Goal: Task Accomplishment & Management: Manage account settings

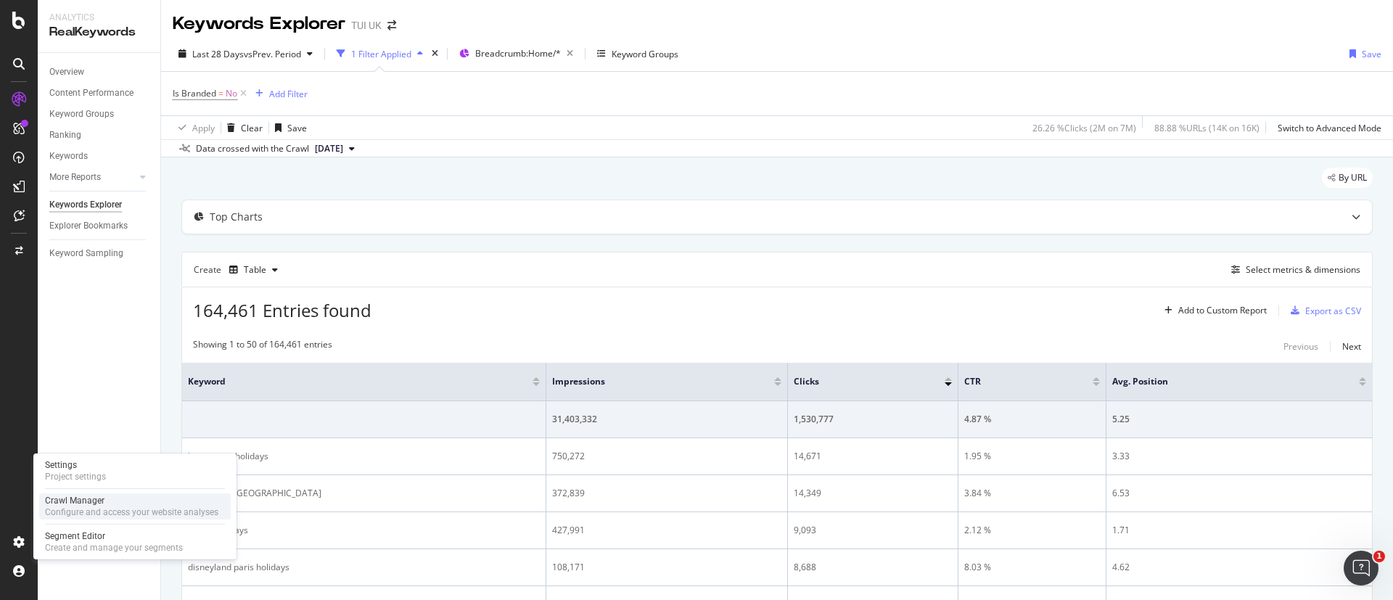
click at [78, 501] on div "Crawl Manager" at bounding box center [131, 501] width 173 height 12
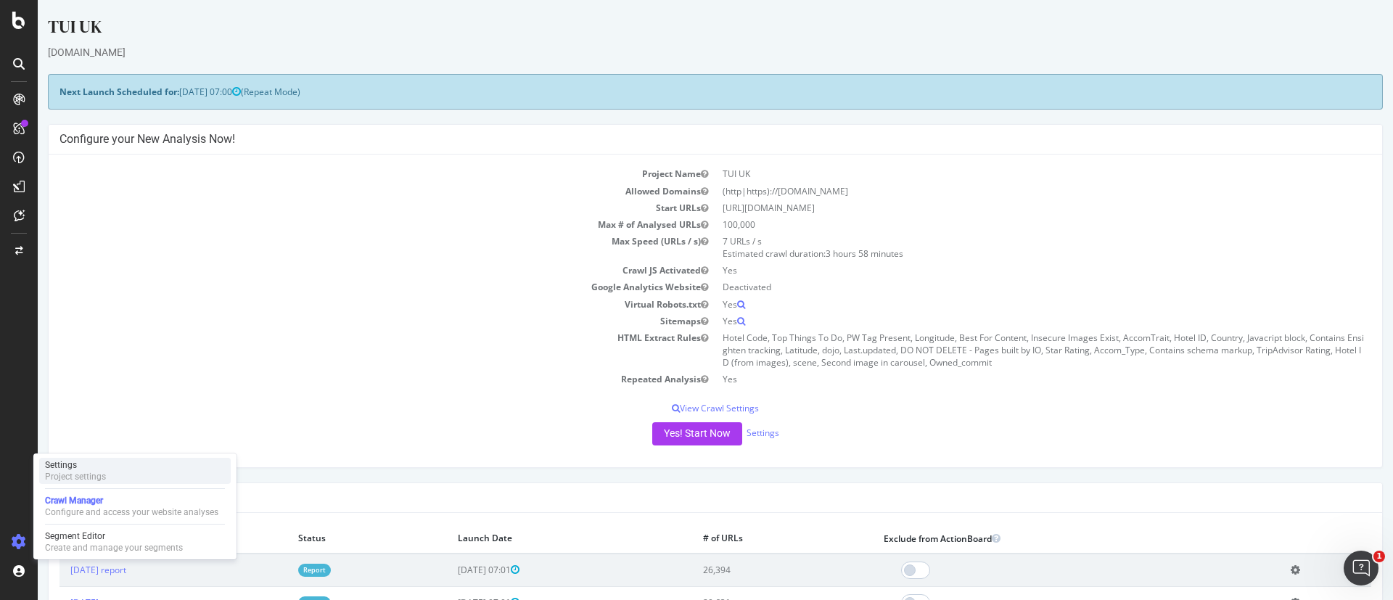
click at [86, 468] on div "Settings" at bounding box center [75, 465] width 61 height 12
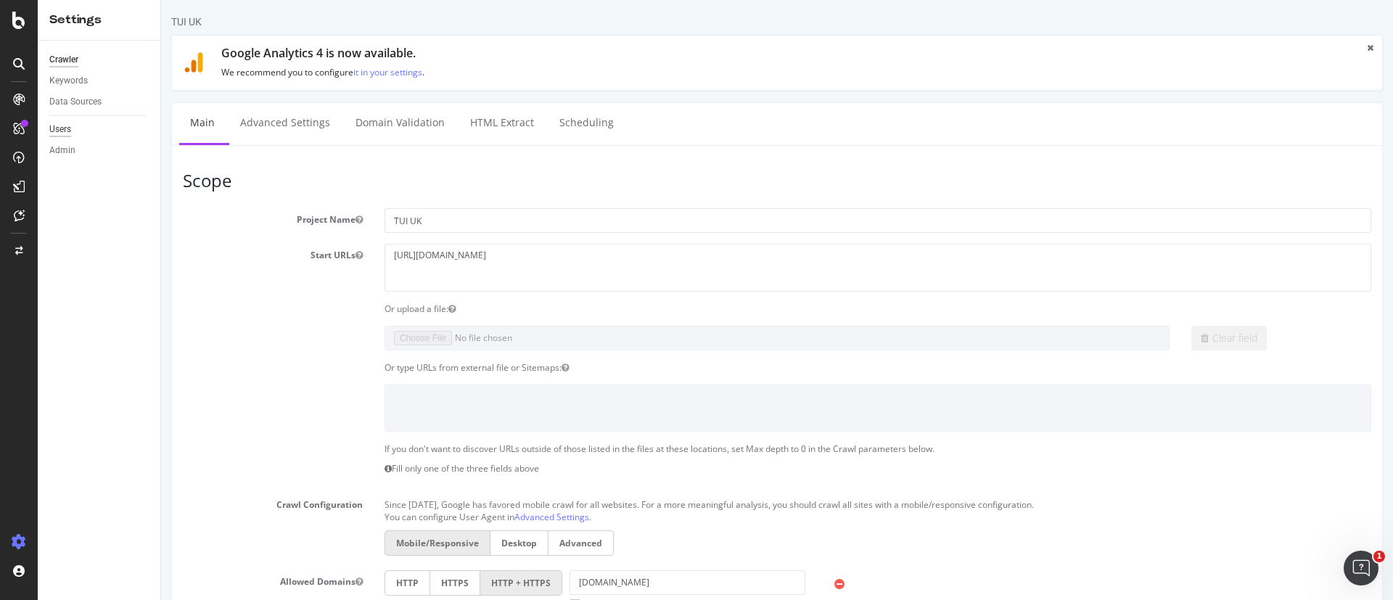
click at [65, 122] on div "Users" at bounding box center [60, 129] width 22 height 15
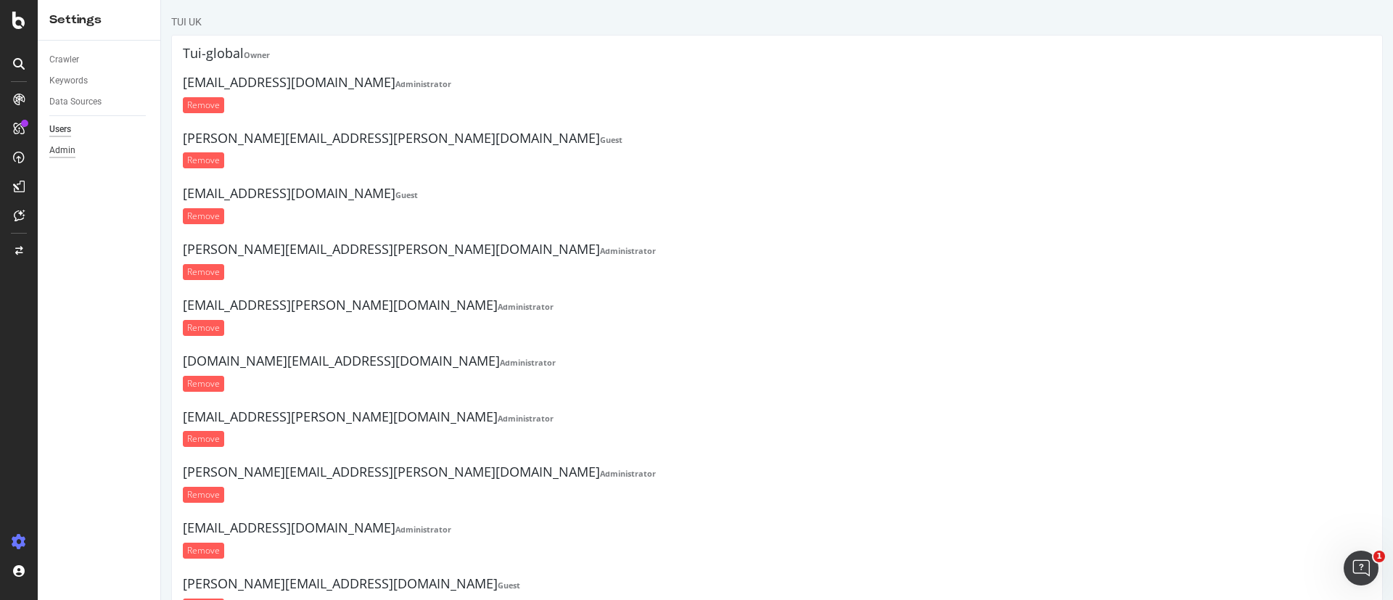
click at [52, 155] on div "Admin" at bounding box center [62, 150] width 26 height 15
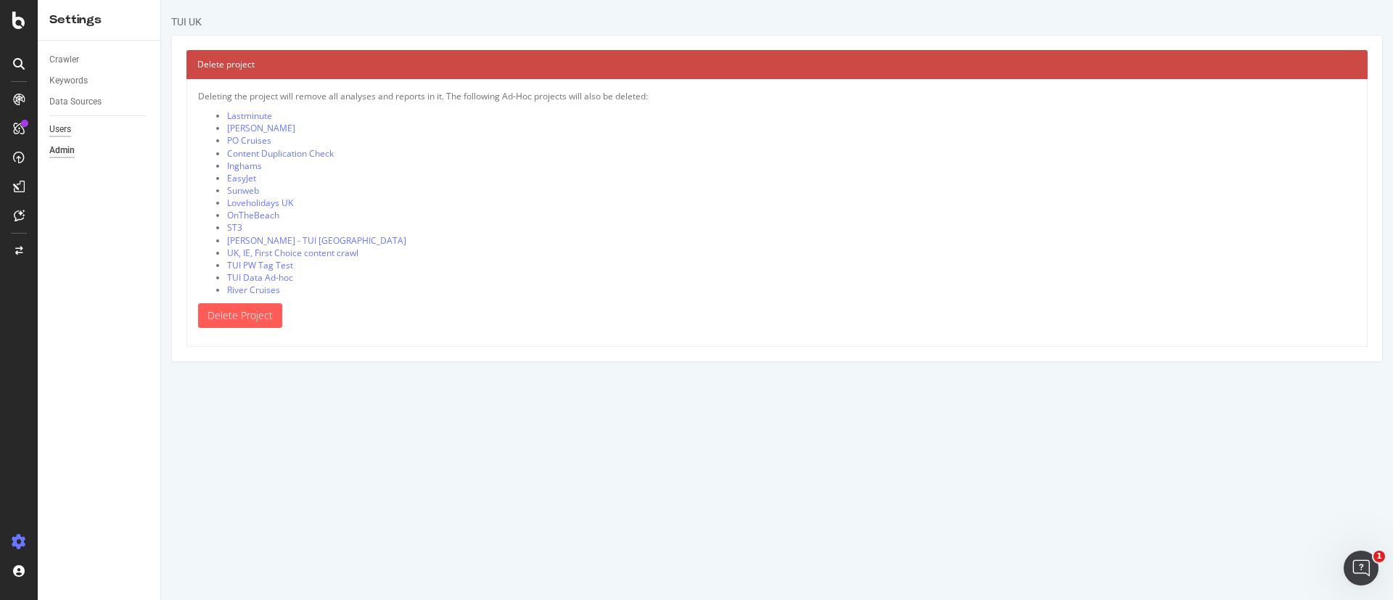
click at [69, 129] on div "Users" at bounding box center [60, 129] width 22 height 15
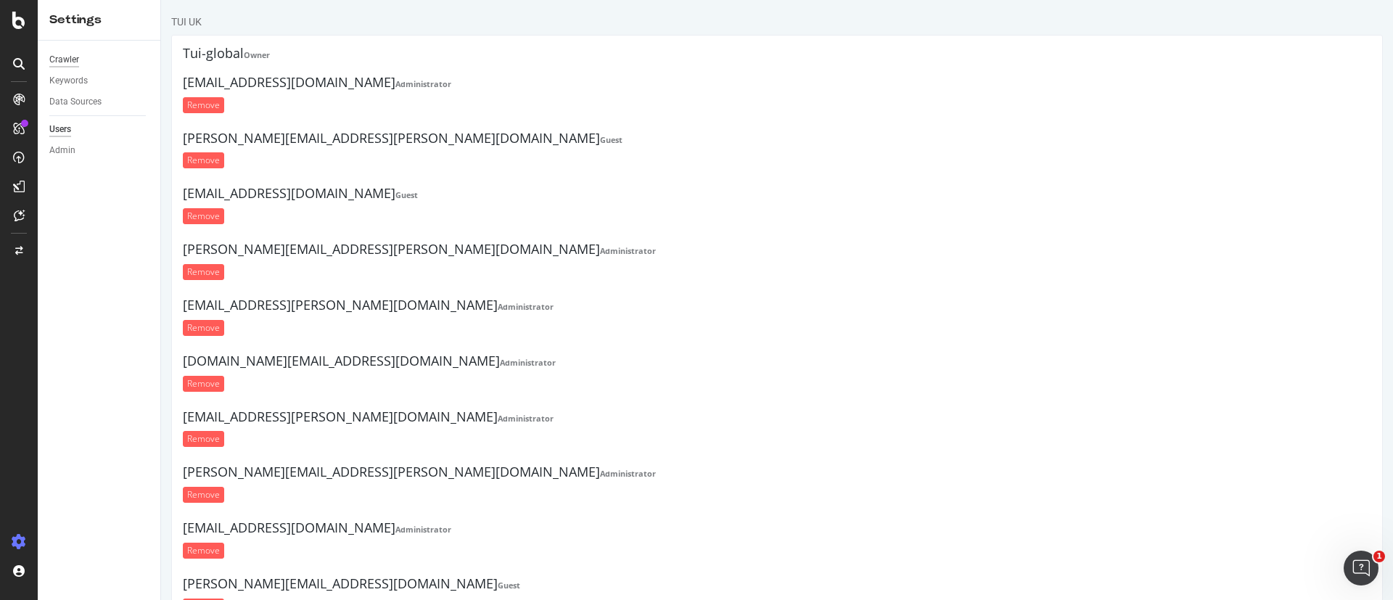
click at [66, 62] on div "Crawler" at bounding box center [64, 59] width 30 height 15
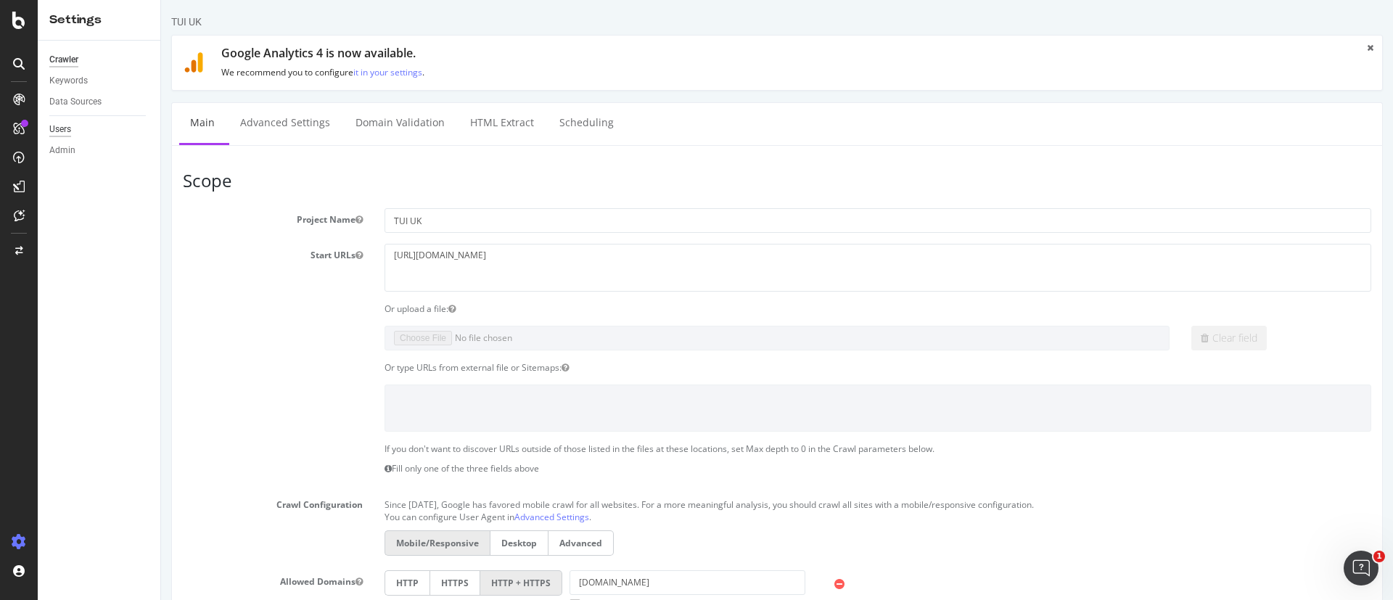
click at [67, 126] on div "Users" at bounding box center [60, 129] width 22 height 15
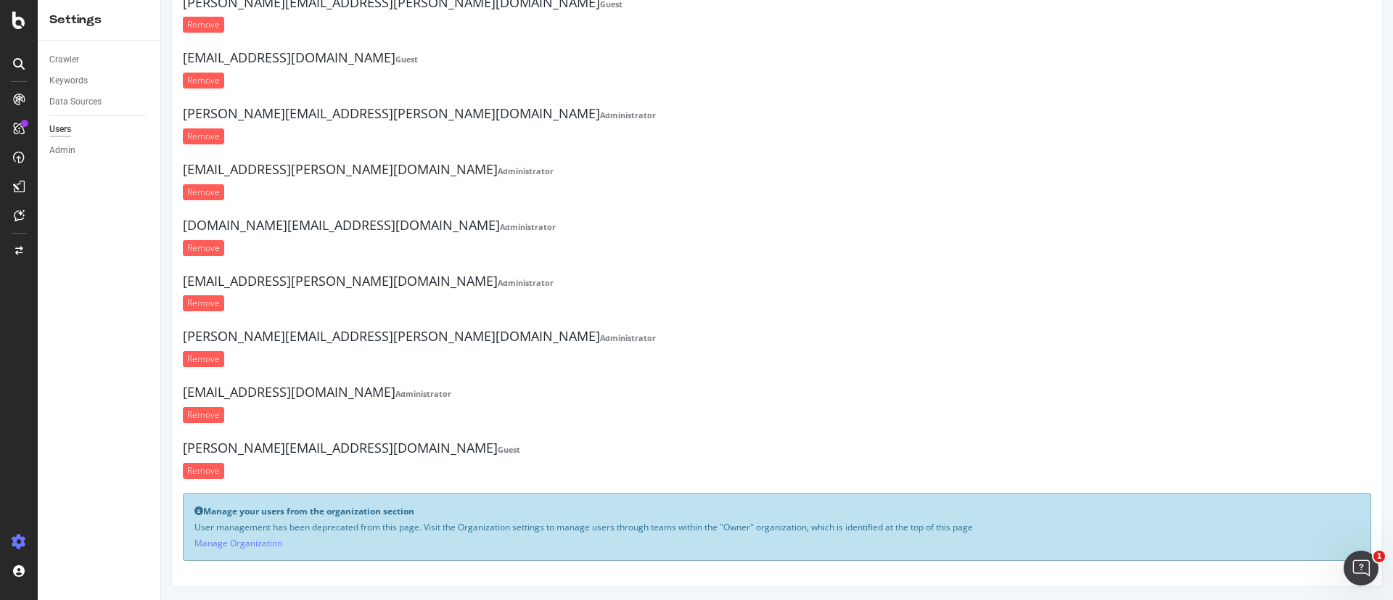
scroll to position [137, 0]
click at [252, 546] on link "Manage Organization" at bounding box center [238, 542] width 88 height 12
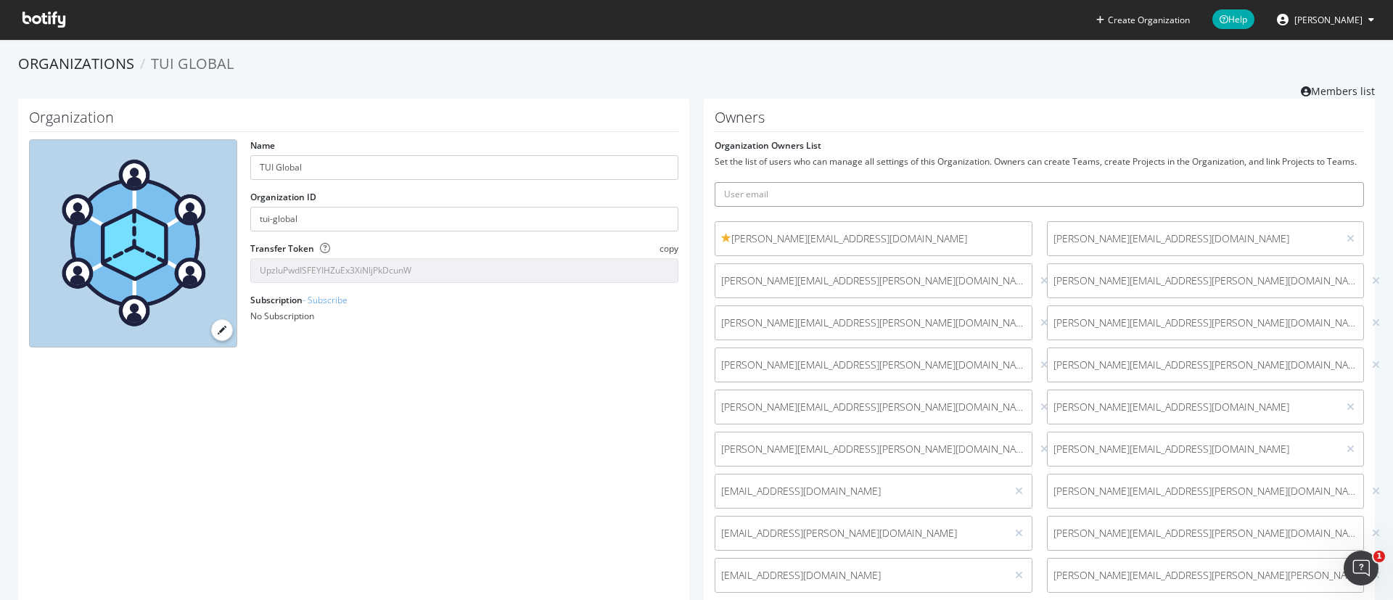
click at [846, 199] on input "text" at bounding box center [1039, 194] width 649 height 25
click at [806, 288] on span "Michael.Boulter@tui.co.uk" at bounding box center [873, 281] width 305 height 15
click at [1291, 102] on div "Owners Organization Owners List Set the list of users who can manage all settin…" at bounding box center [1039, 404] width 671 height 611
click at [1304, 91] on link "Members list" at bounding box center [1338, 90] width 74 height 18
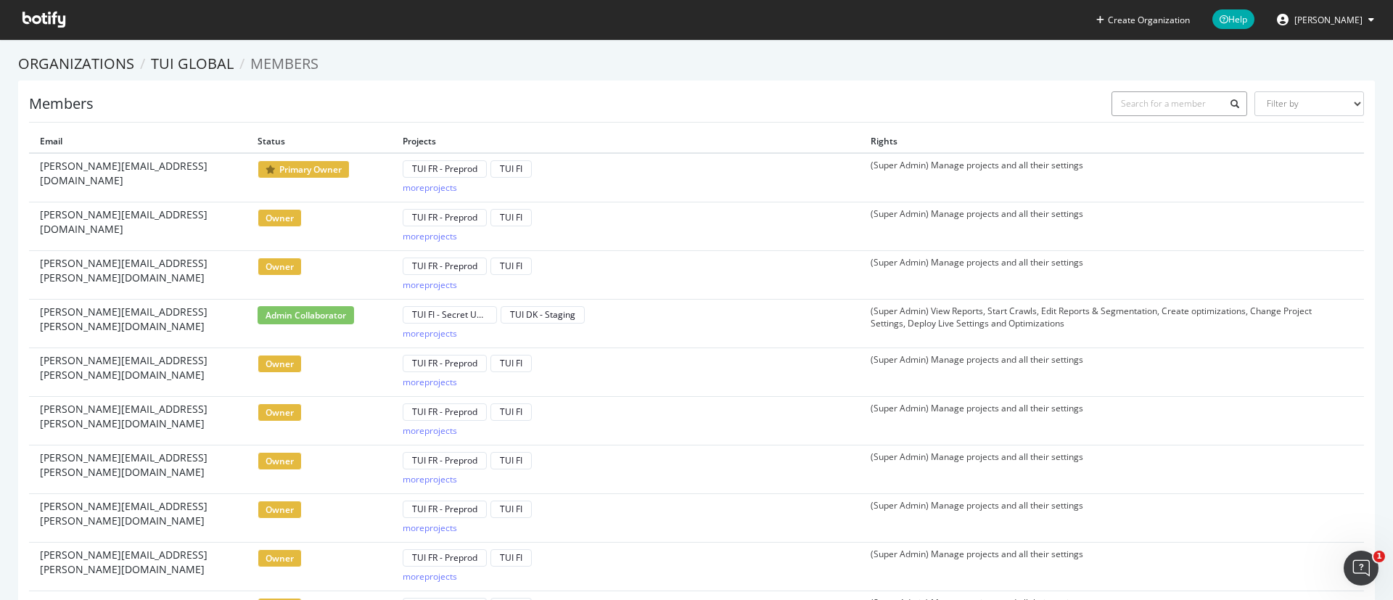
click at [1114, 111] on input "text" at bounding box center [1180, 103] width 136 height 25
click at [1324, 16] on span "Isobel Watson" at bounding box center [1329, 20] width 68 height 12
click at [212, 60] on link "TUI Global" at bounding box center [192, 64] width 83 height 20
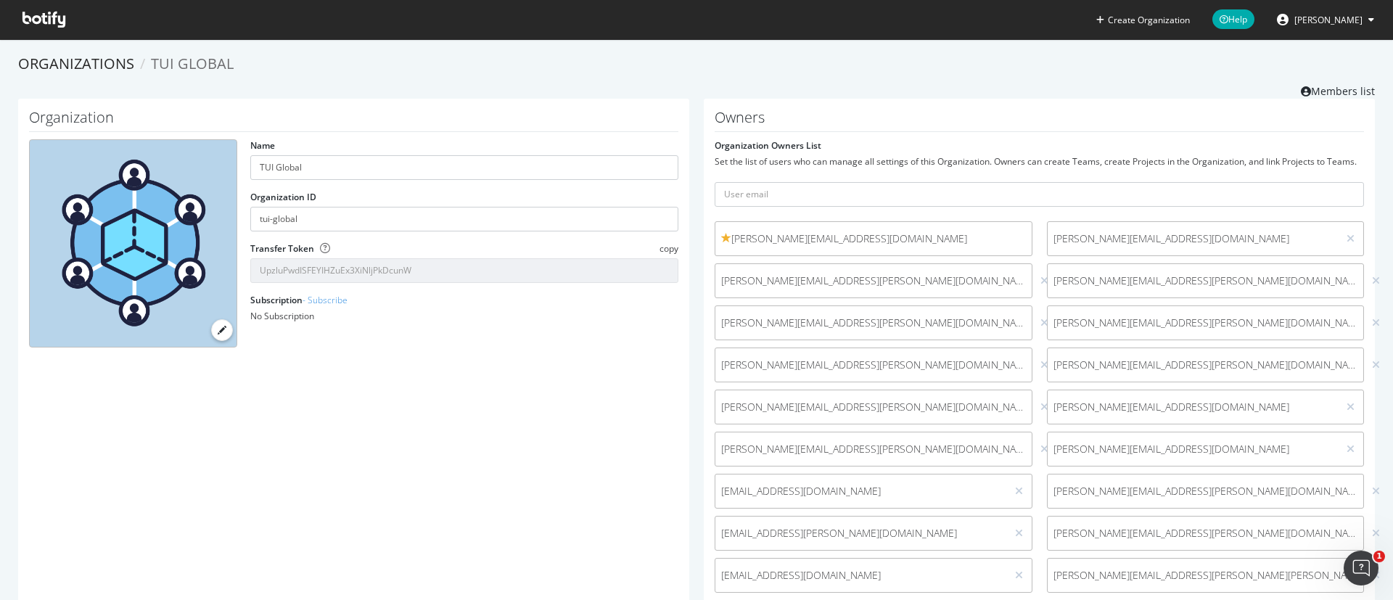
click at [54, 23] on icon at bounding box center [43, 20] width 43 height 16
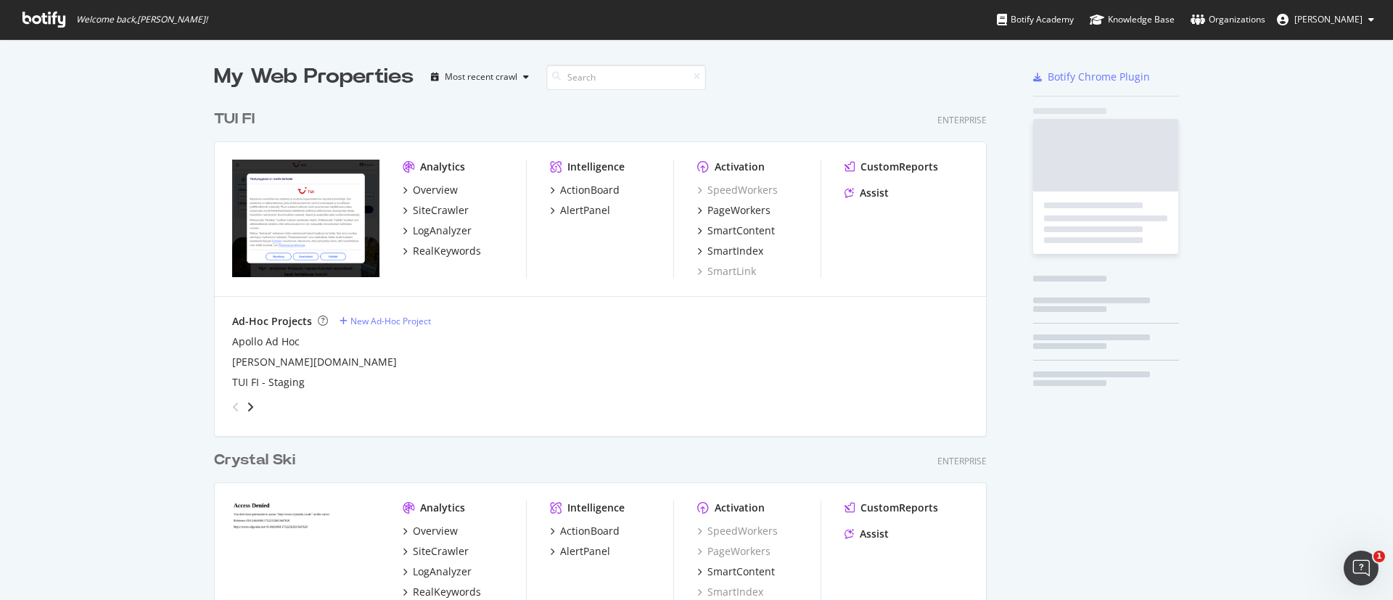
scroll to position [3887, 768]
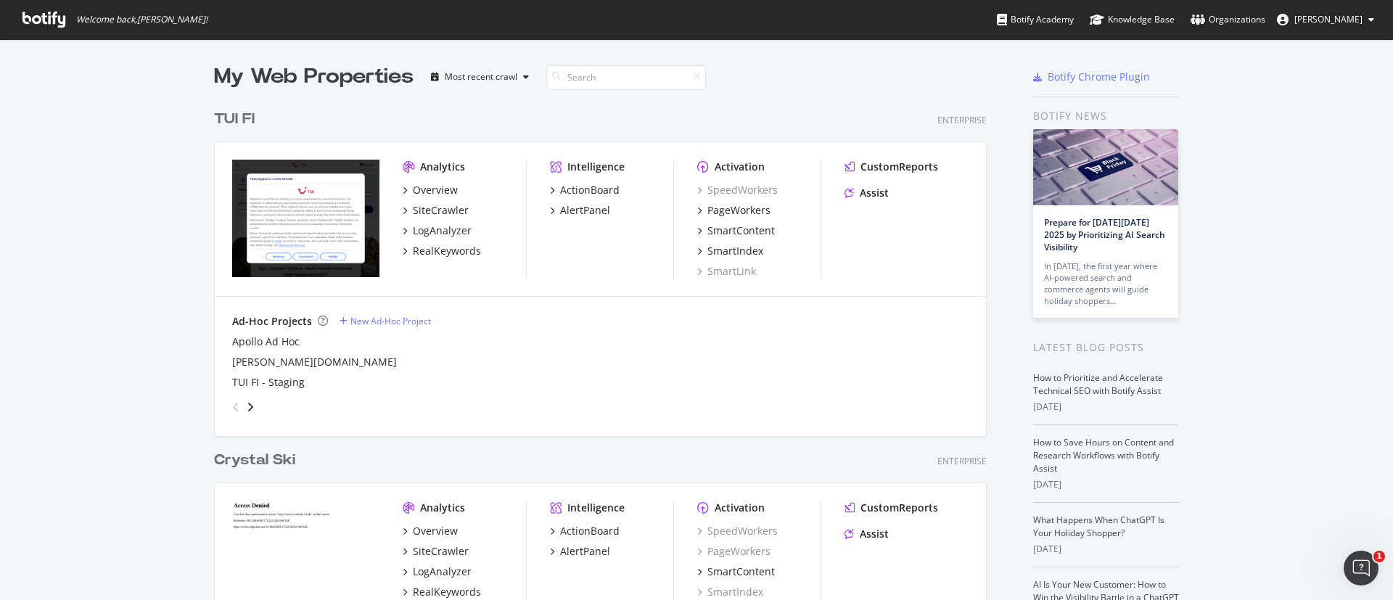
click at [1253, 10] on link "Organizations" at bounding box center [1228, 19] width 75 height 39
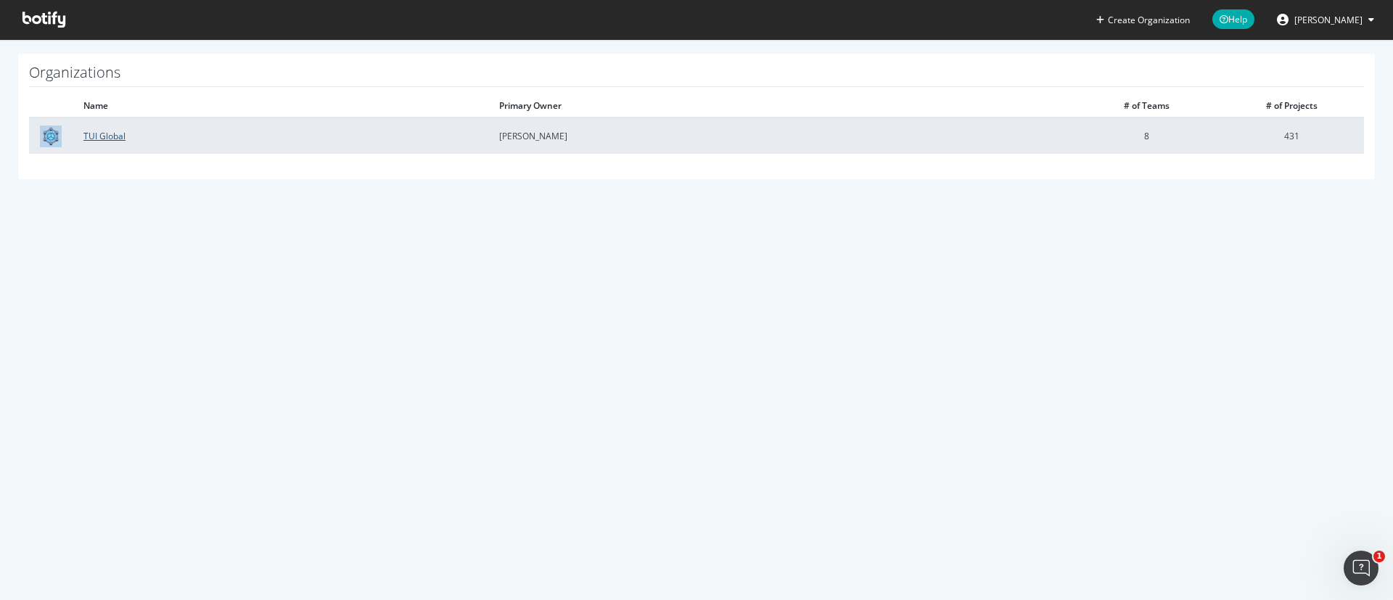
click at [102, 137] on link "TUI Global" at bounding box center [104, 136] width 42 height 12
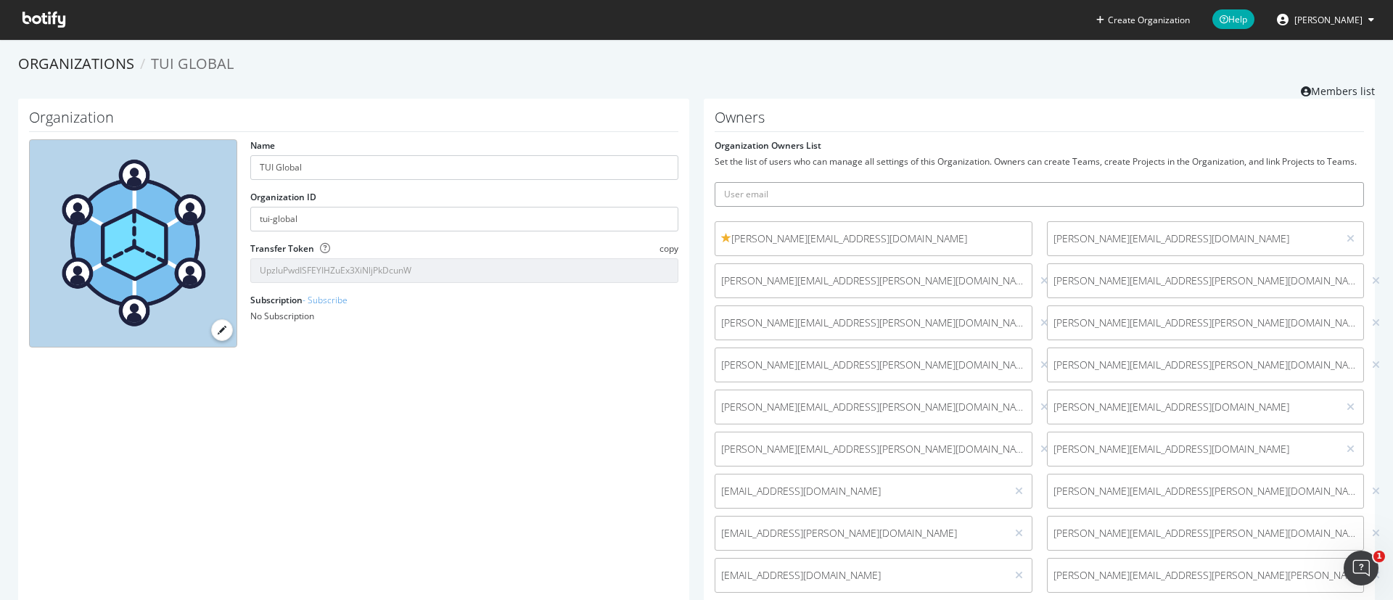
click at [740, 207] on input "text" at bounding box center [1039, 194] width 649 height 25
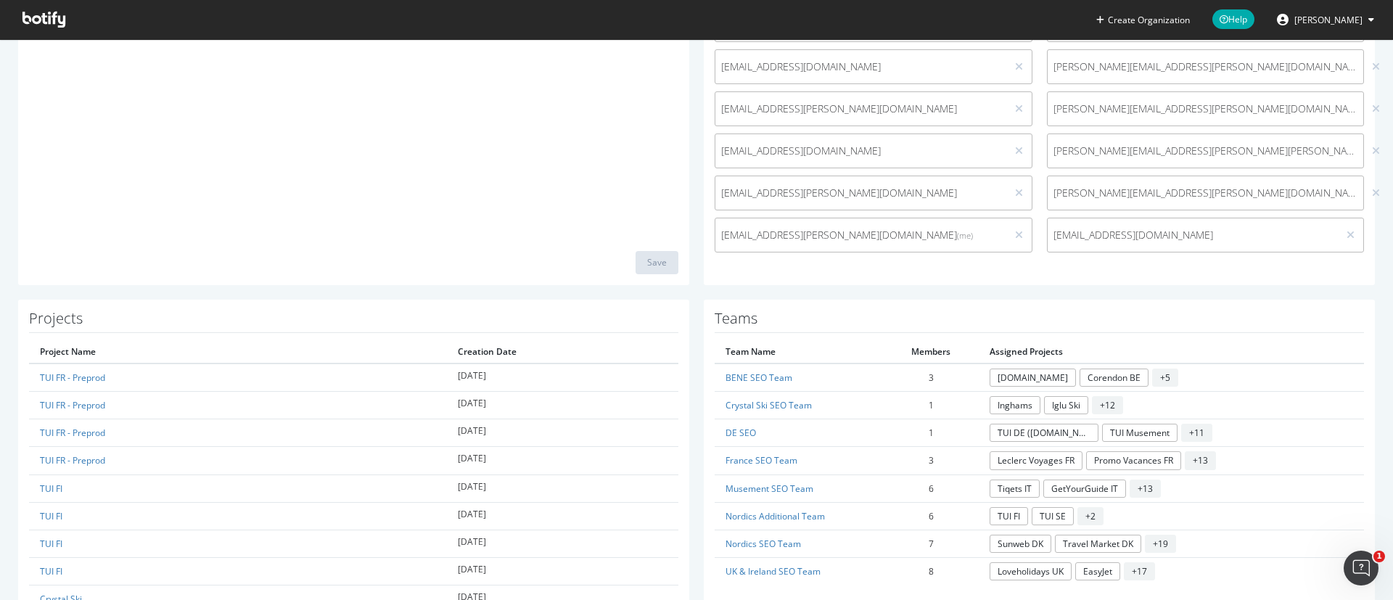
scroll to position [544, 0]
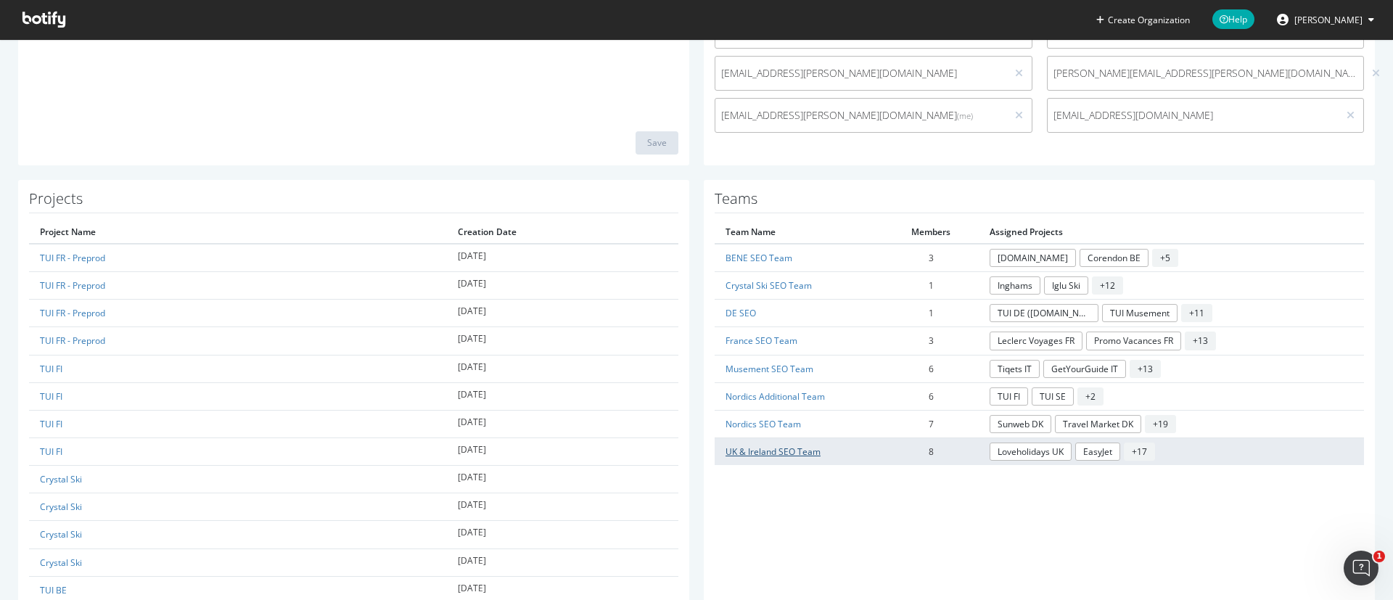
click at [771, 458] on link "UK & Ireland SEO Team" at bounding box center [773, 452] width 95 height 12
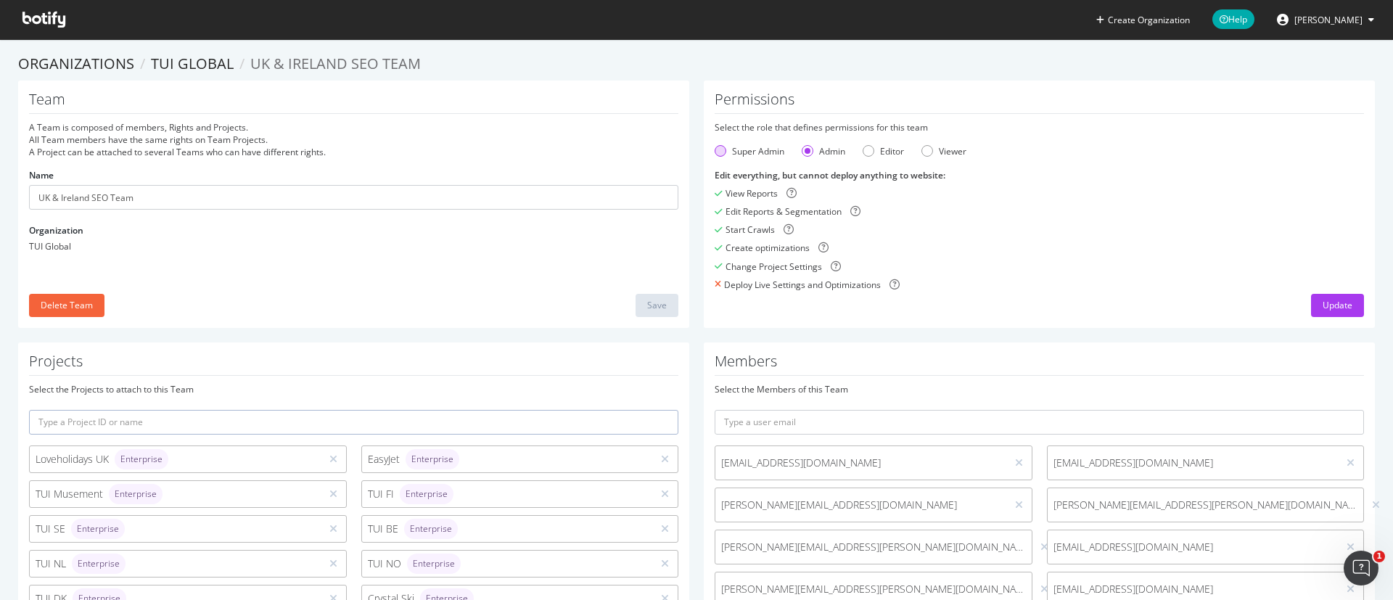
click at [721, 149] on div "Super Admin" at bounding box center [750, 151] width 70 height 12
click at [802, 149] on div "Admin" at bounding box center [808, 151] width 12 height 12
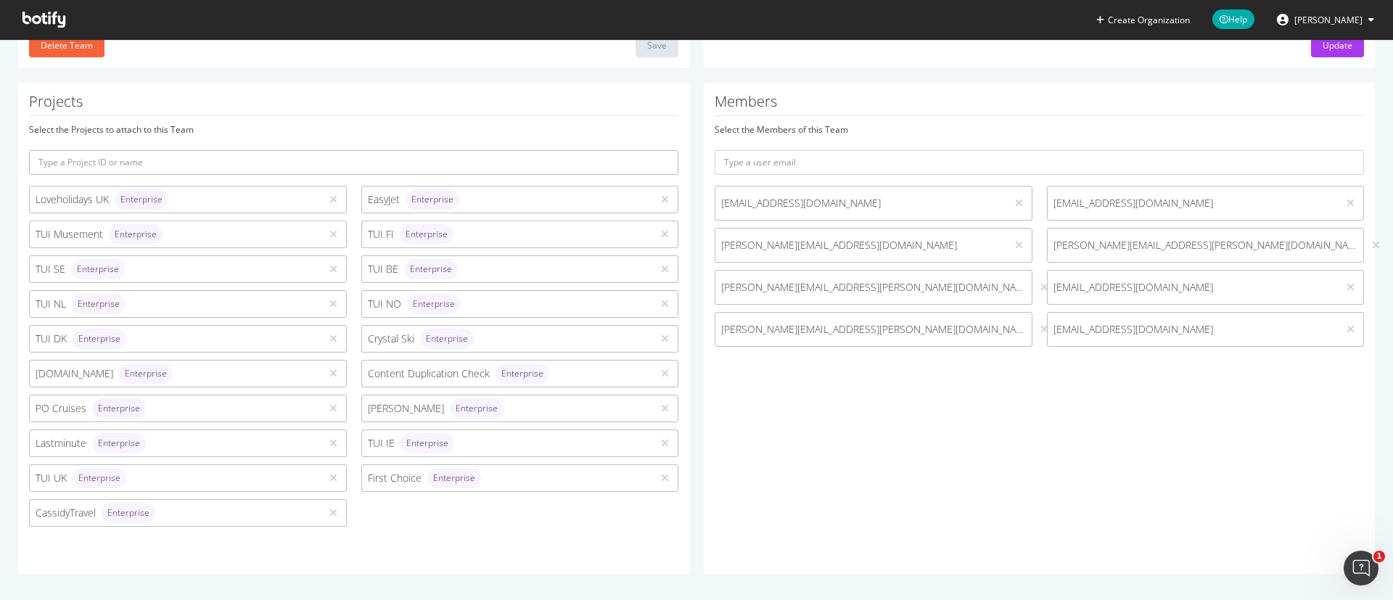
scroll to position [263, 0]
click at [834, 247] on span "chloe.taylor-price@tui.co.uk" at bounding box center [860, 242] width 279 height 15
click at [825, 247] on span "chloe.taylor-price@tui.co.uk" at bounding box center [860, 242] width 279 height 15
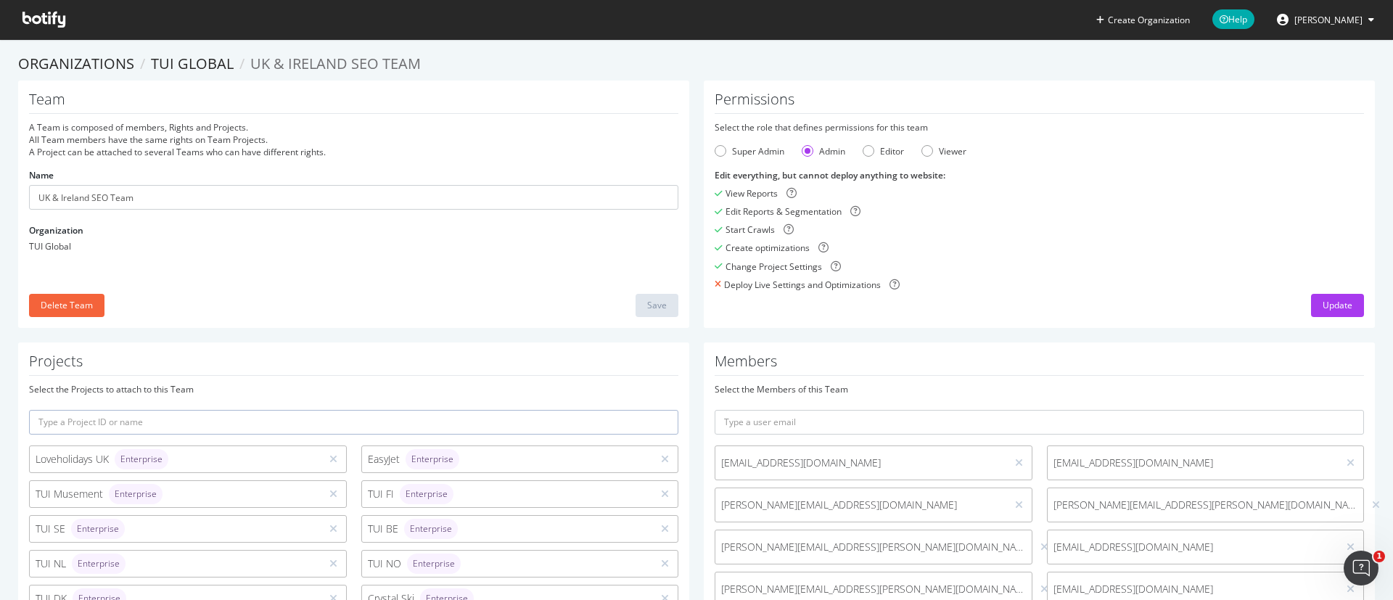
click at [316, 181] on div "Name UK & Ireland SEO Team" at bounding box center [353, 189] width 649 height 41
click at [289, 188] on input "UK & Ireland SEO Team" at bounding box center [353, 197] width 649 height 25
click at [1363, 12] on button "Isobel Watson" at bounding box center [1325, 19] width 120 height 23
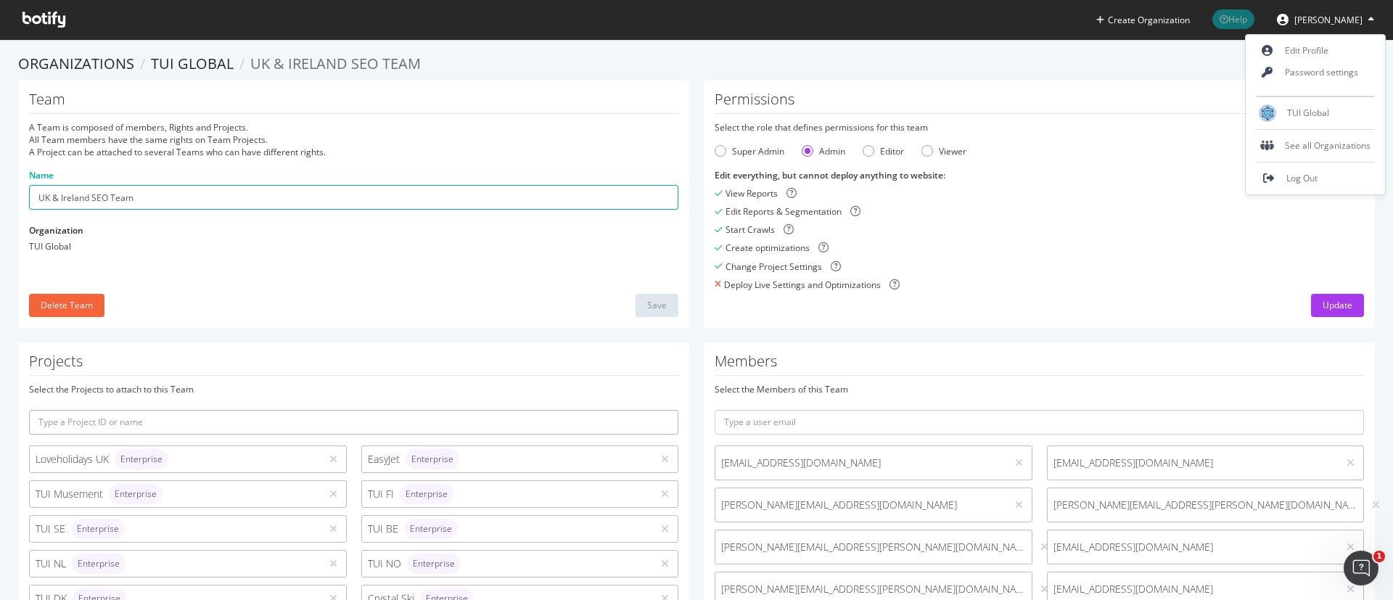
click at [1265, 19] on link "Help" at bounding box center [1234, 19] width 64 height 39
click at [1255, 21] on span "Help" at bounding box center [1234, 19] width 42 height 20
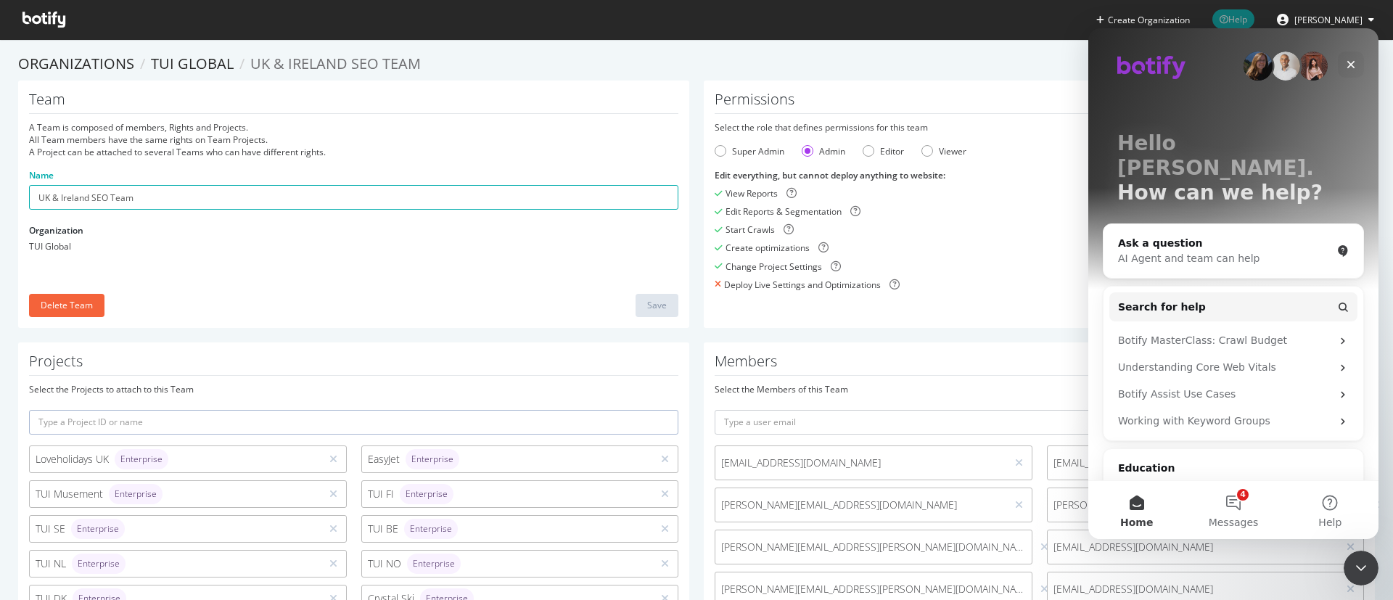
scroll to position [78, 0]
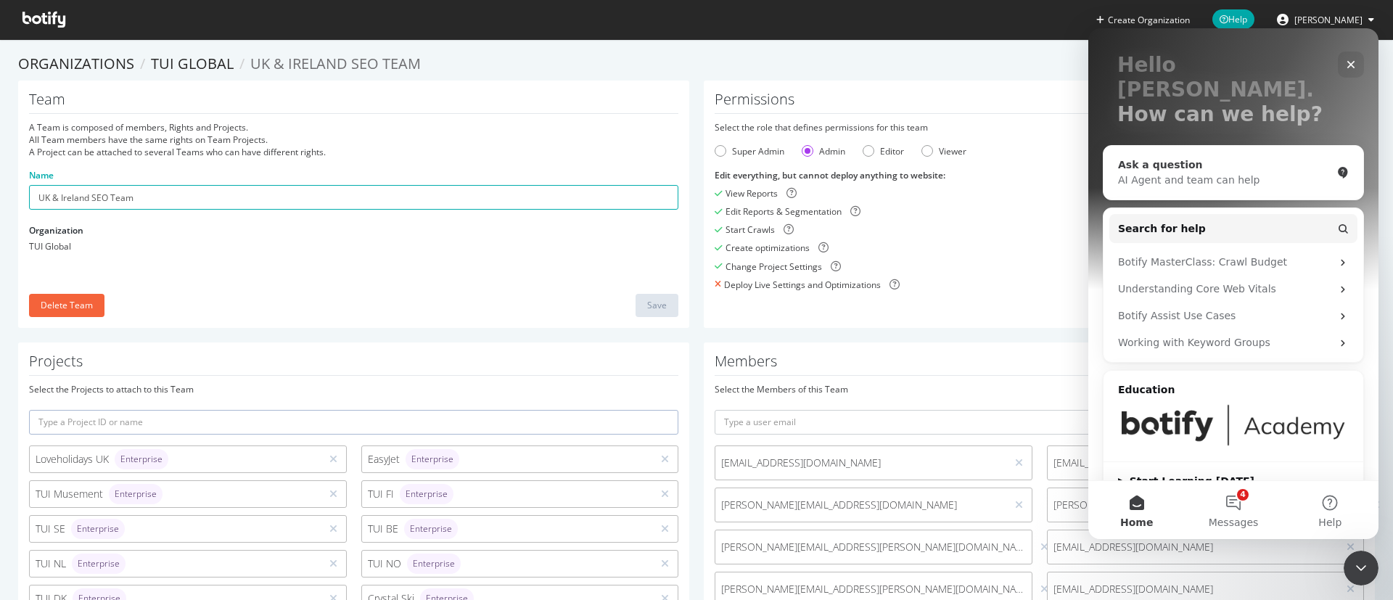
click at [1157, 173] on div "AI Agent and team can help" at bounding box center [1224, 180] width 213 height 15
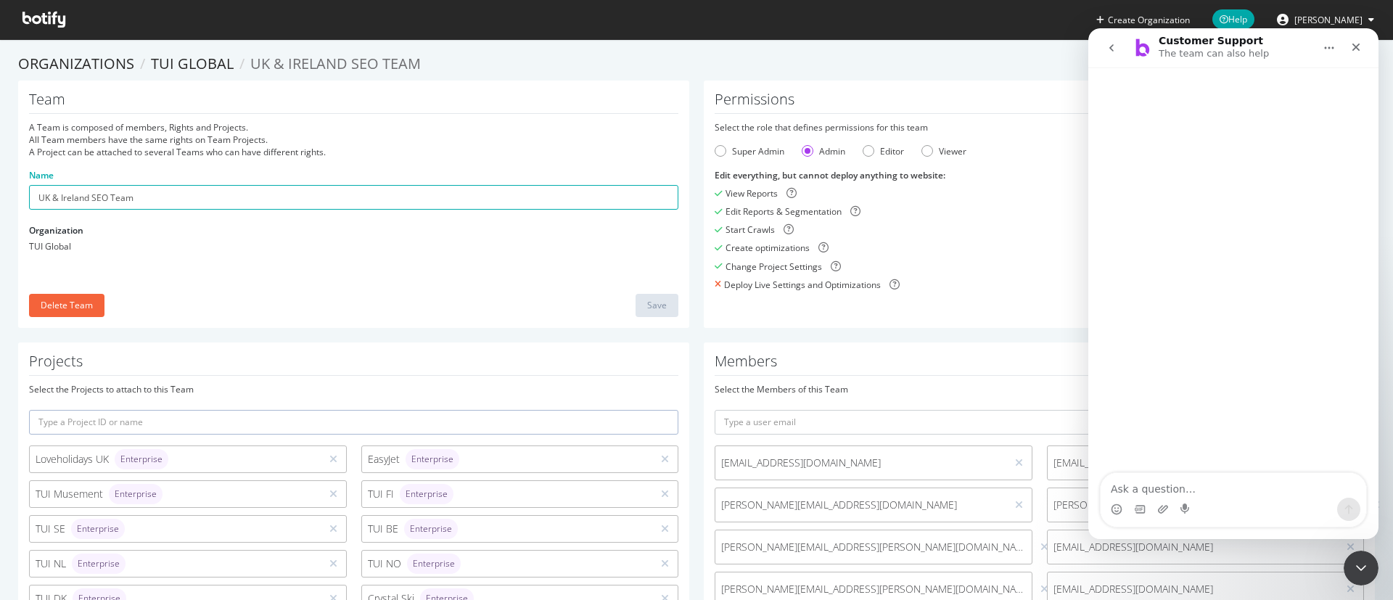
scroll to position [0, 0]
type textarea "how to add a user"
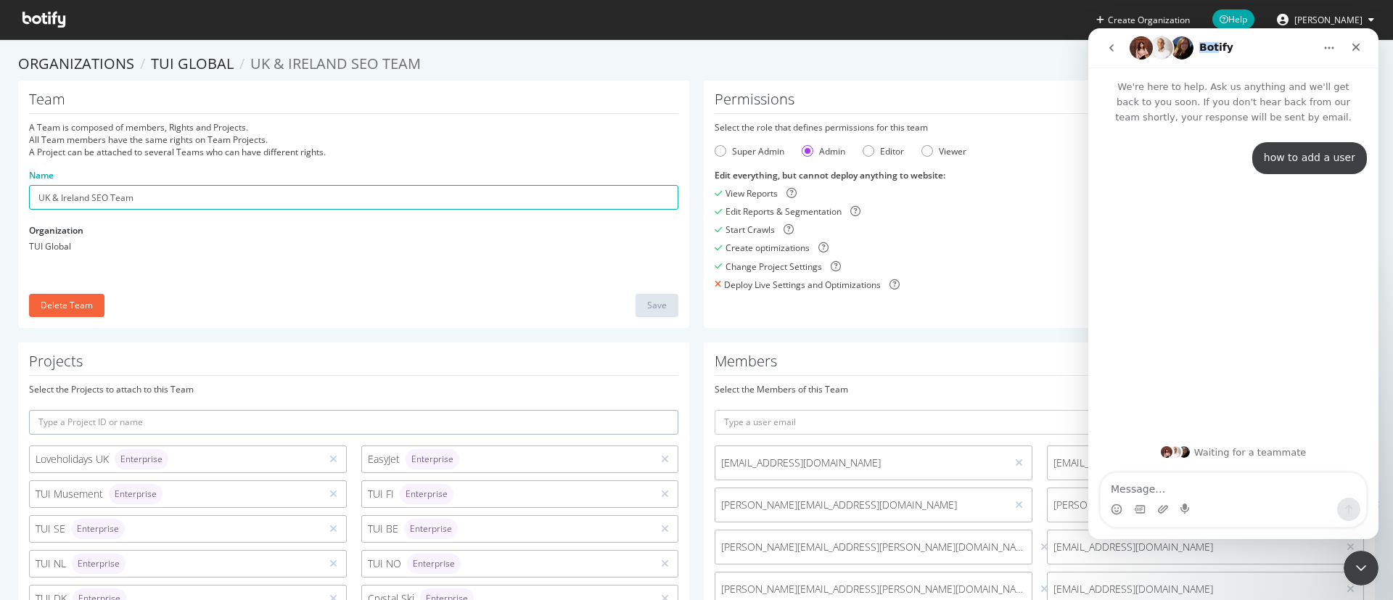
drag, startPoint x: 1216, startPoint y: 49, endPoint x: 1201, endPoint y: 52, distance: 15.4
click at [1201, 52] on h1 "Botify" at bounding box center [1216, 47] width 34 height 11
drag, startPoint x: 1292, startPoint y: 52, endPoint x: 1278, endPoint y: 55, distance: 14.3
click at [1278, 55] on div "Botify" at bounding box center [1222, 47] width 184 height 23
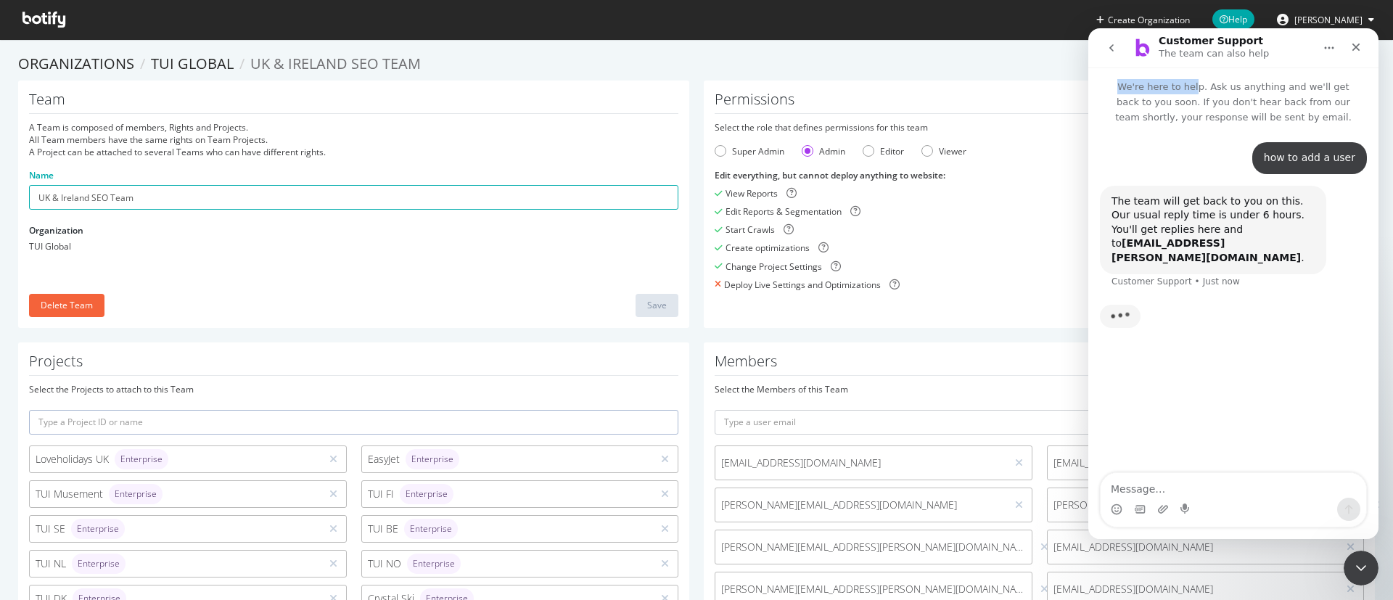
drag, startPoint x: 1231, startPoint y: 57, endPoint x: 1206, endPoint y: 67, distance: 26.7
click at [1206, 67] on div "Customer Support The team can also help We're here to help. Ask us anything and…" at bounding box center [1233, 283] width 290 height 511
click at [1304, 36] on div "Customer Support The team can also help" at bounding box center [1222, 48] width 184 height 25
click at [1326, 46] on icon "Home" at bounding box center [1330, 48] width 12 height 12
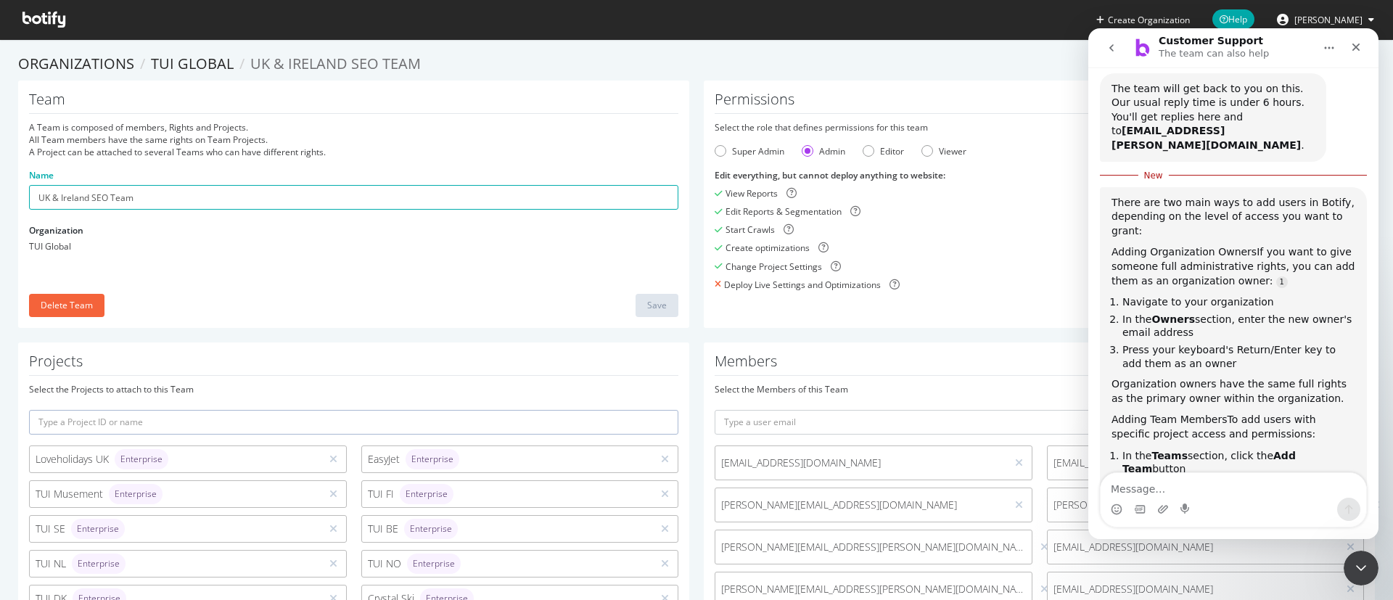
scroll to position [90, 0]
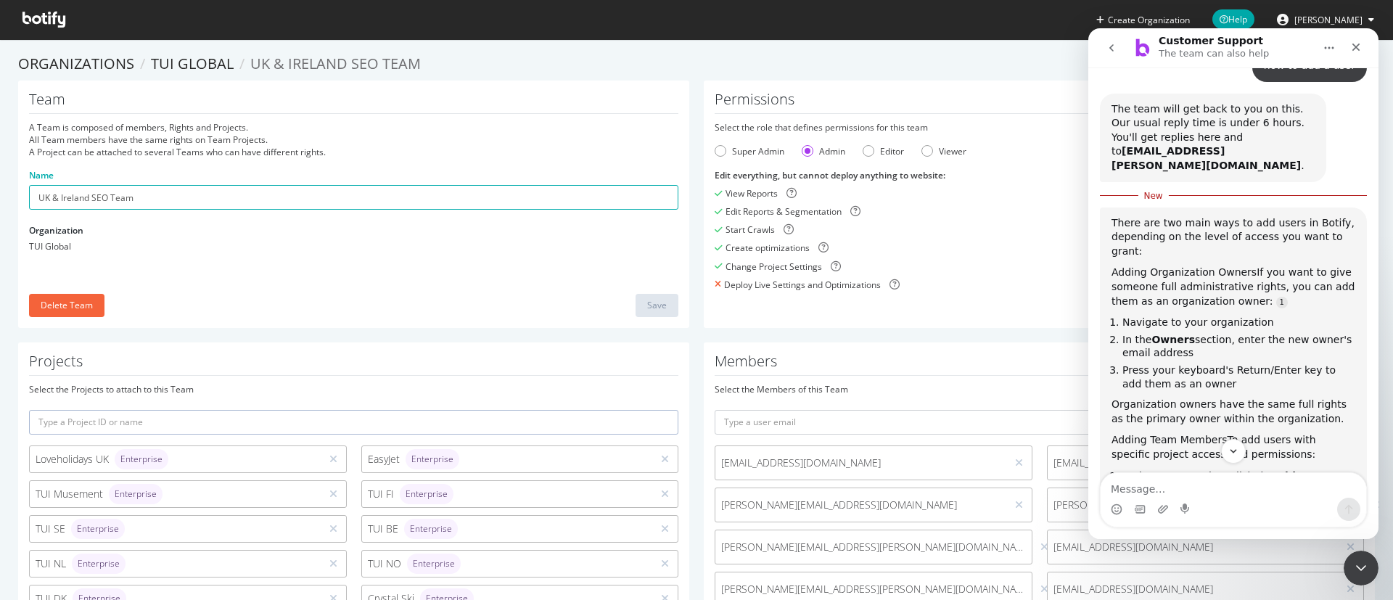
click at [1336, 19] on span "Isobel Watson" at bounding box center [1329, 20] width 68 height 12
click at [1329, 19] on span "Isobel Watson" at bounding box center [1329, 20] width 68 height 12
click at [1342, 10] on button "Isobel Watson" at bounding box center [1325, 19] width 120 height 23
click at [1289, 14] on icon at bounding box center [1283, 20] width 12 height 12
click at [1289, 23] on icon at bounding box center [1283, 20] width 12 height 12
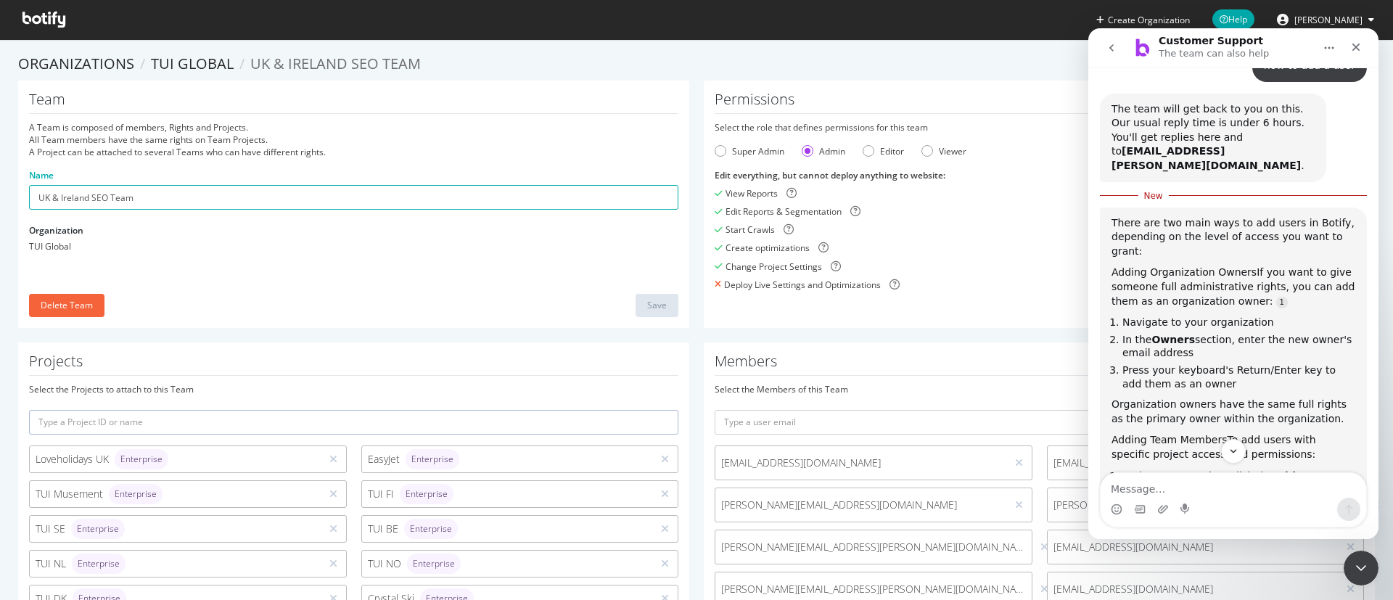
click at [44, 23] on icon at bounding box center [43, 20] width 43 height 16
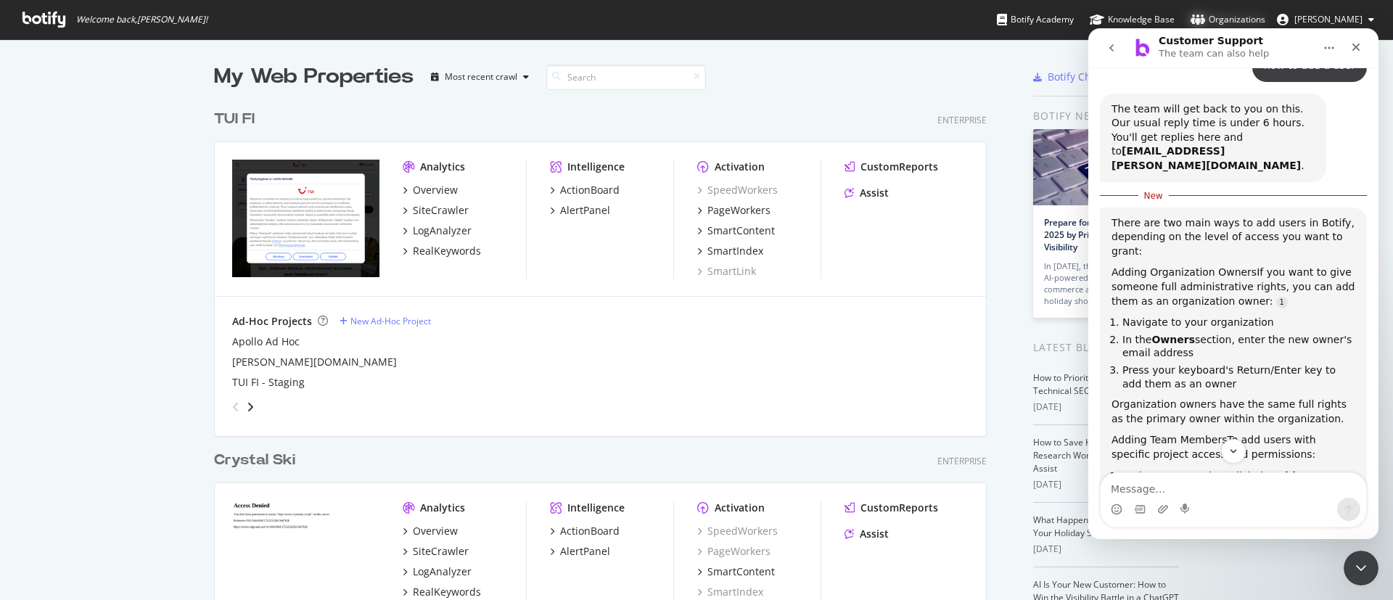
click at [1229, 15] on div "Organizations" at bounding box center [1228, 19] width 75 height 15
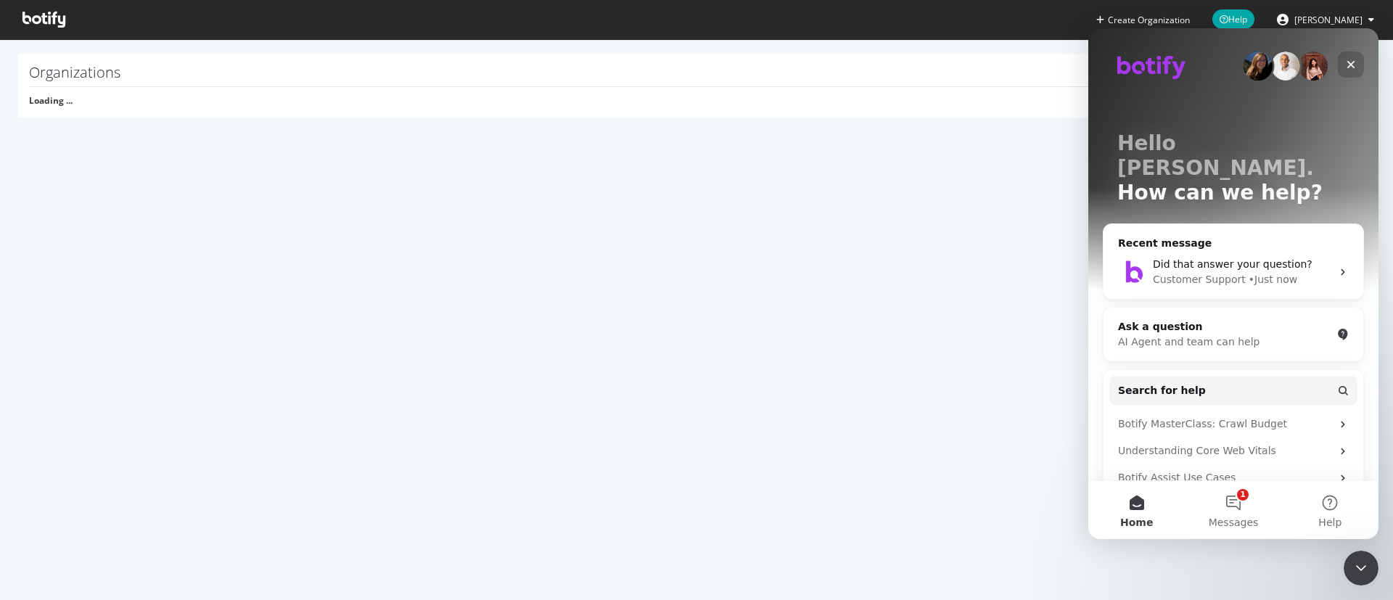
click at [1347, 60] on icon "Close" at bounding box center [1351, 65] width 12 height 12
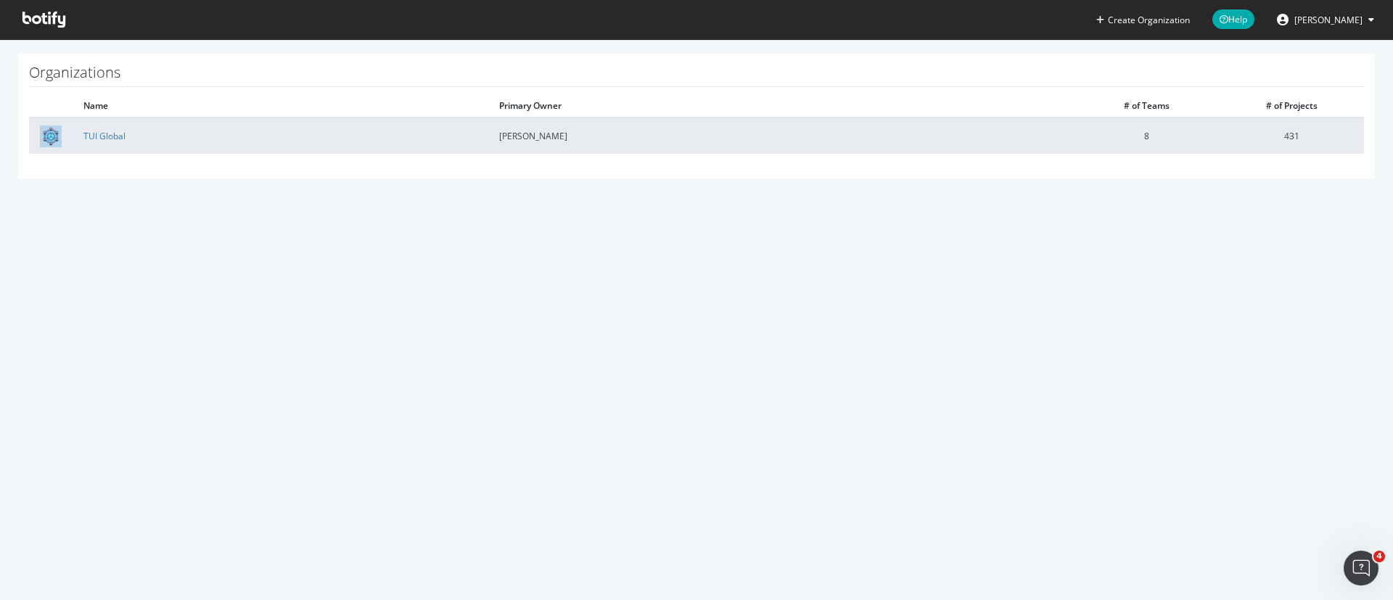
click at [126, 131] on td "TUI Global" at bounding box center [281, 136] width 416 height 36
click at [125, 141] on link "TUI Global" at bounding box center [104, 136] width 42 height 12
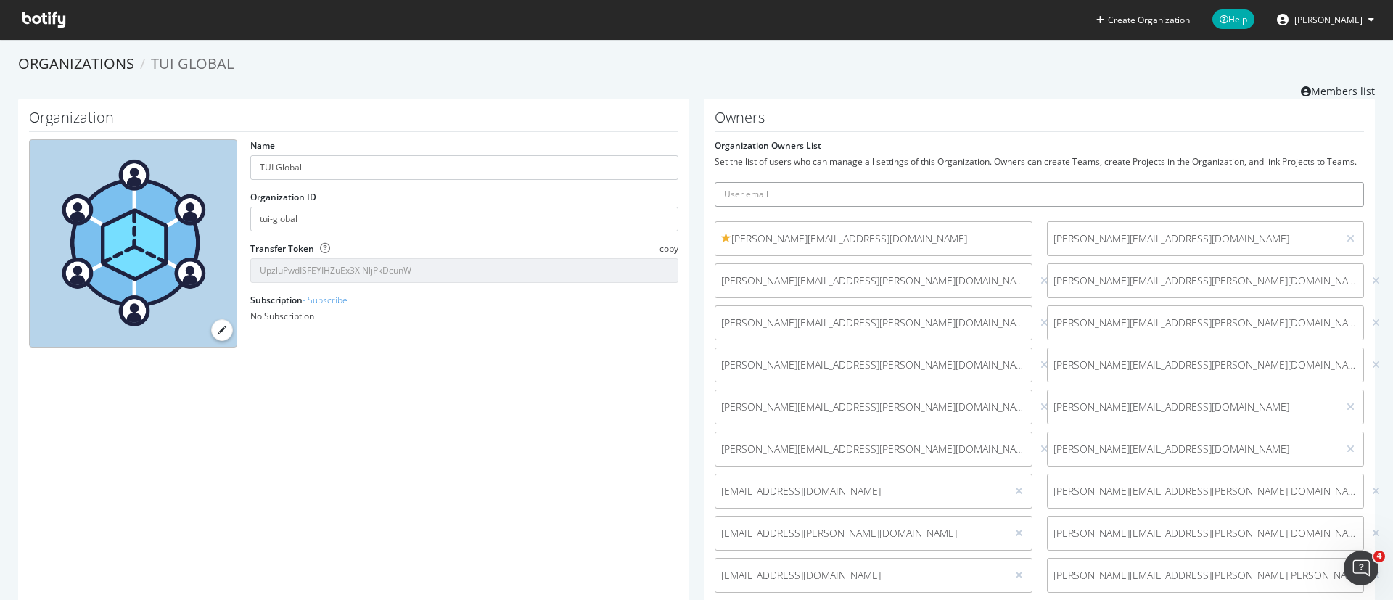
click at [805, 207] on input "text" at bounding box center [1039, 194] width 649 height 25
paste input "Chris.Maycock@tui.co.uk"
type input "Chris.Maycock@tui.co.uk"
click at [1339, 182] on button "submit" at bounding box center [1351, 194] width 25 height 25
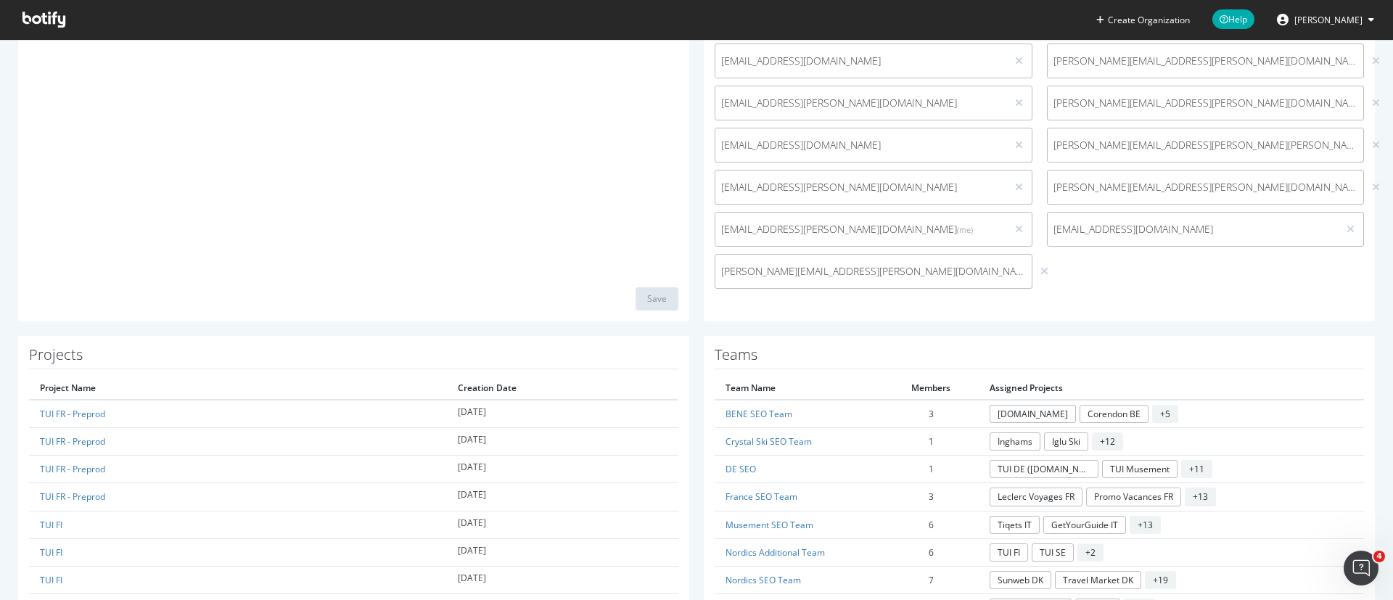
scroll to position [544, 0]
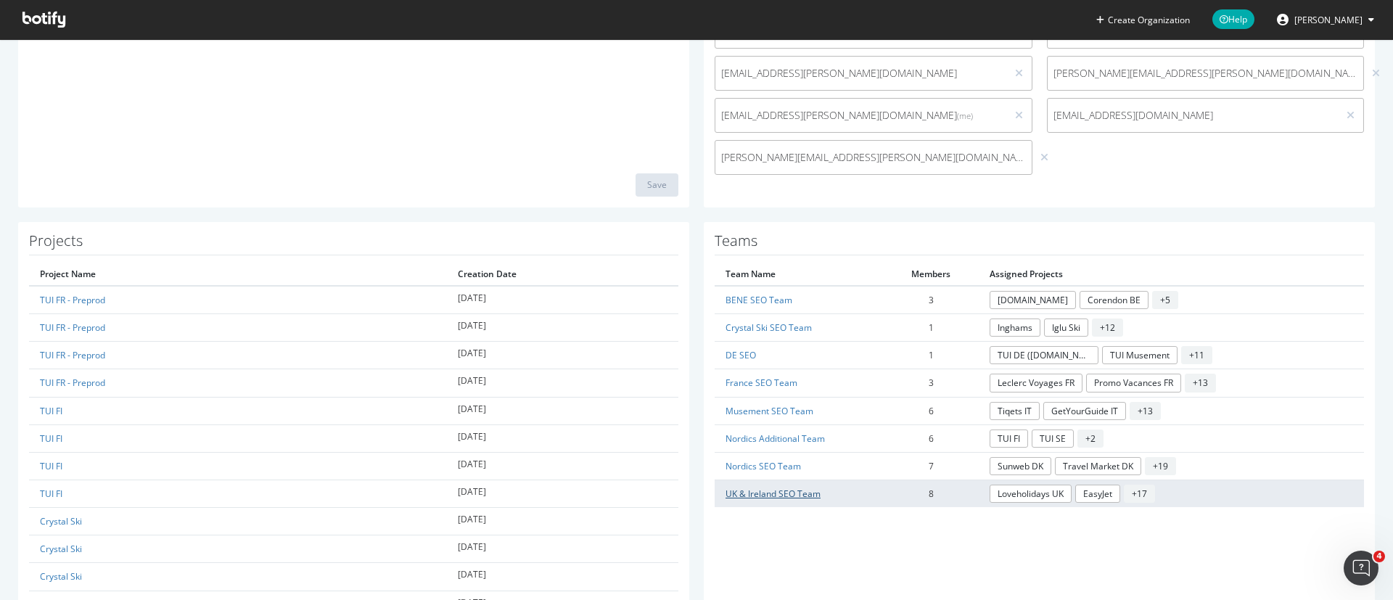
click at [792, 500] on link "UK & Ireland SEO Team" at bounding box center [773, 494] width 95 height 12
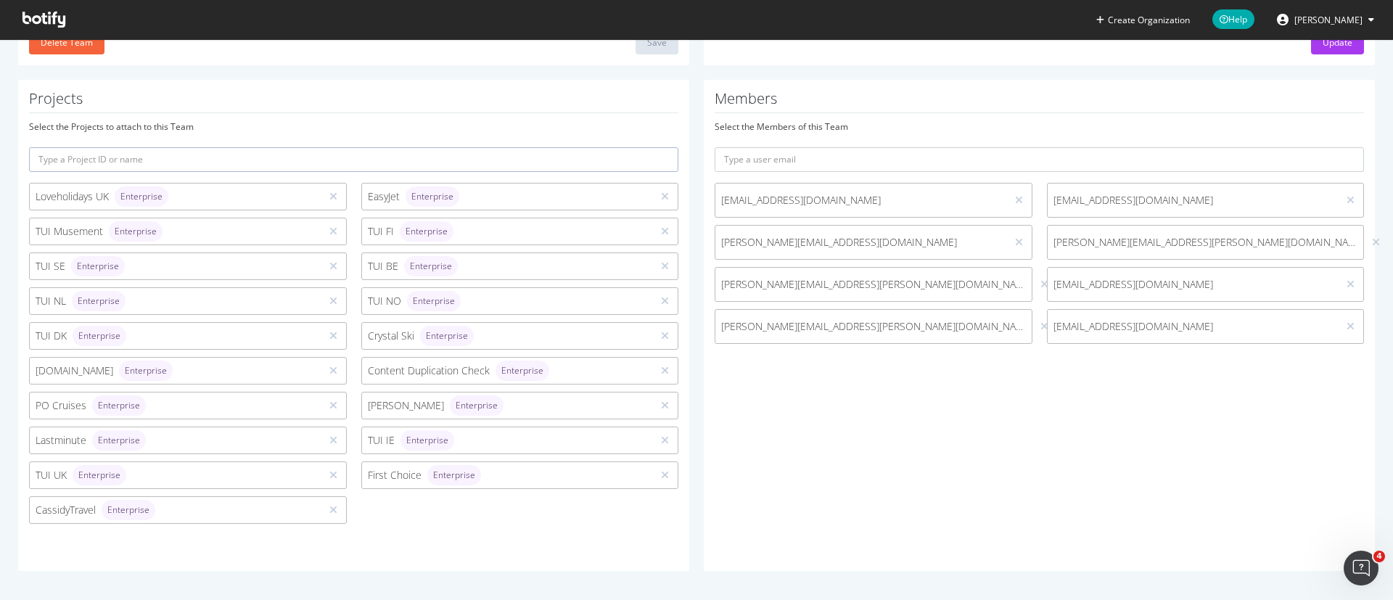
scroll to position [263, 0]
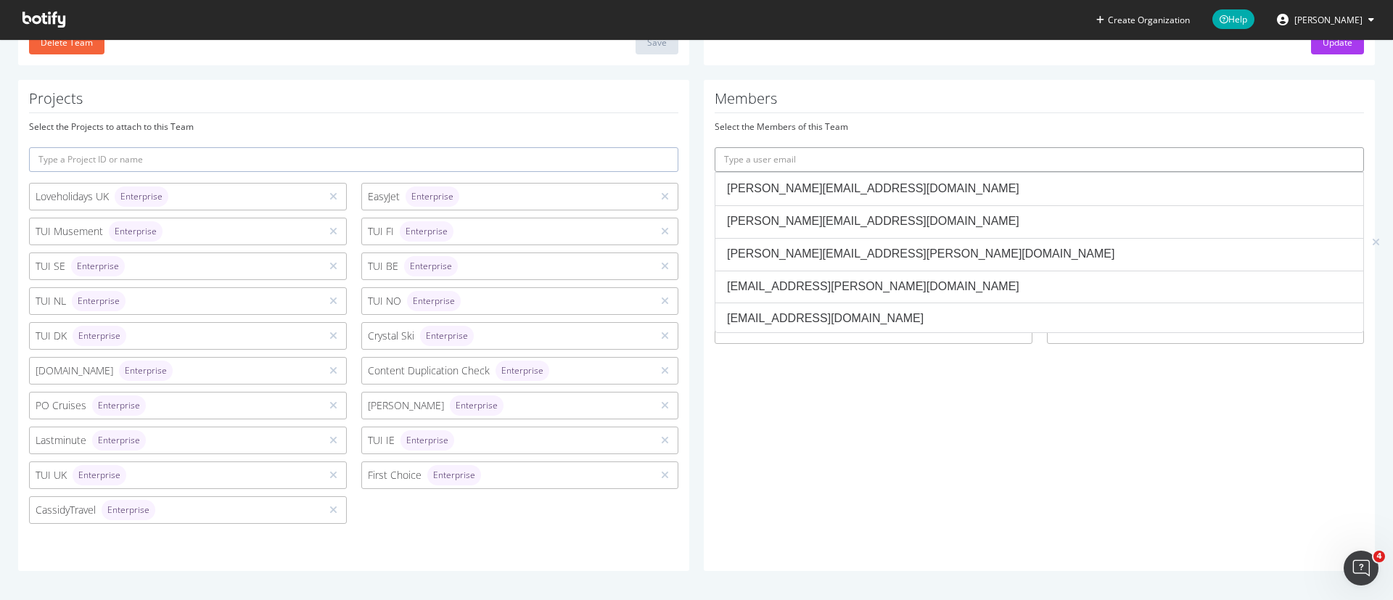
click at [830, 152] on input "text" at bounding box center [1039, 159] width 649 height 25
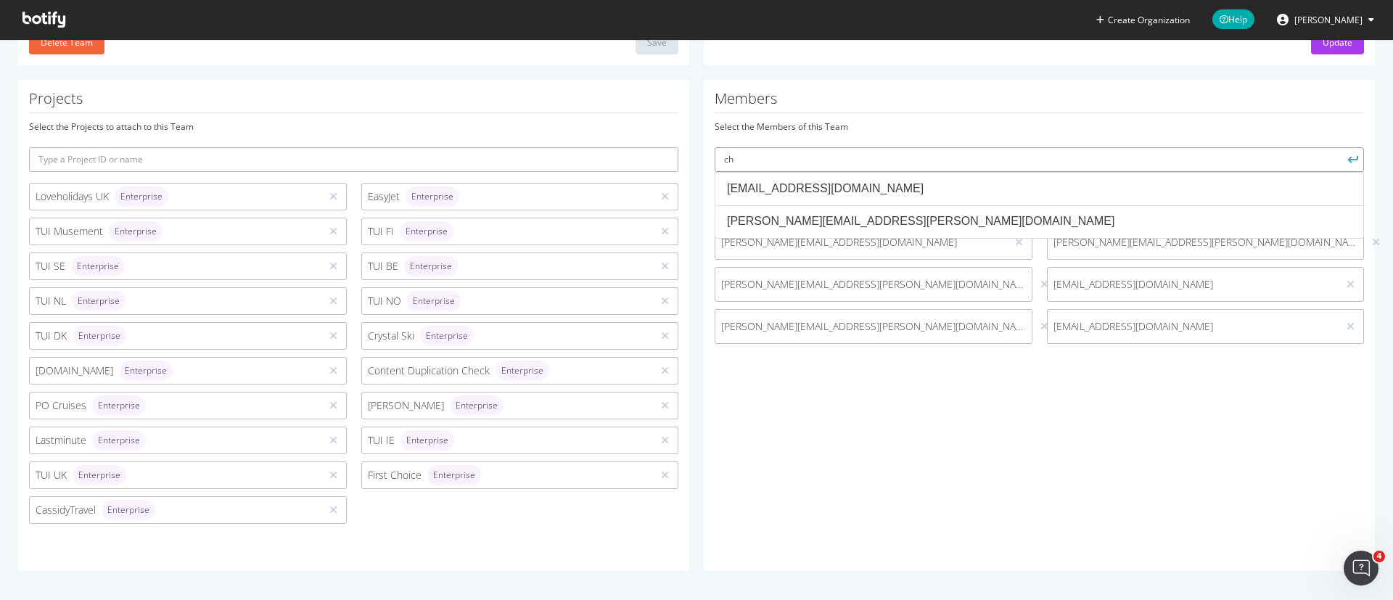
type input "c"
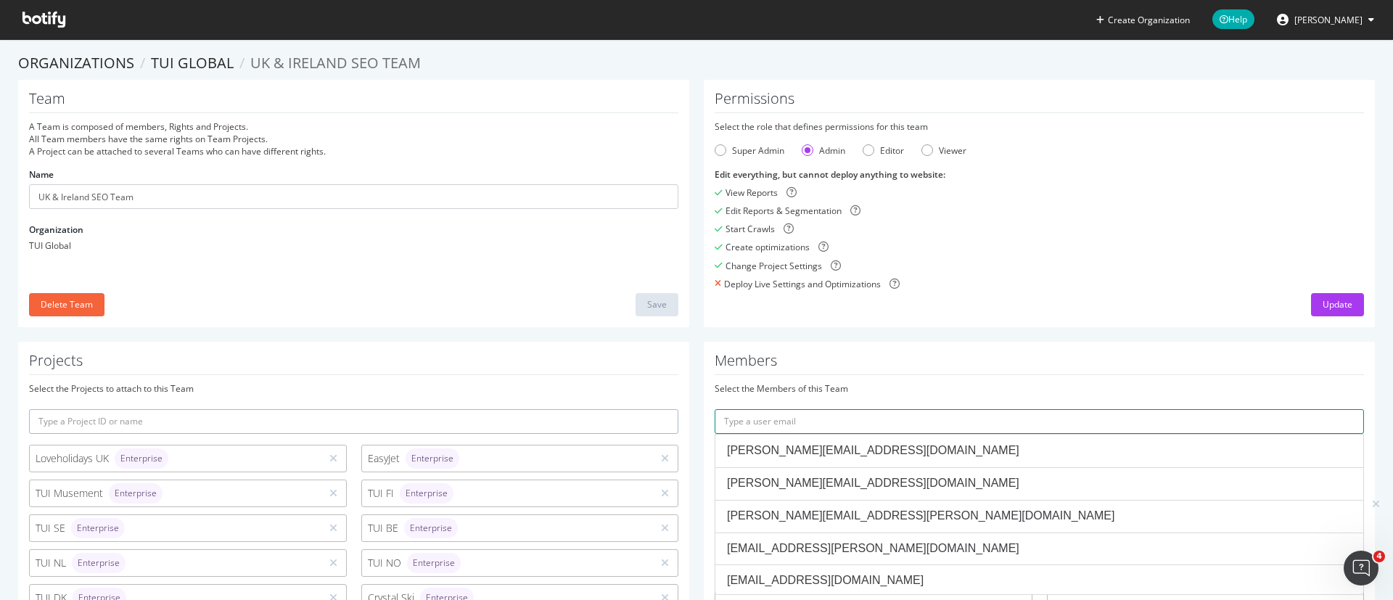
scroll to position [0, 0]
click at [200, 62] on link "TUI Global" at bounding box center [192, 64] width 83 height 20
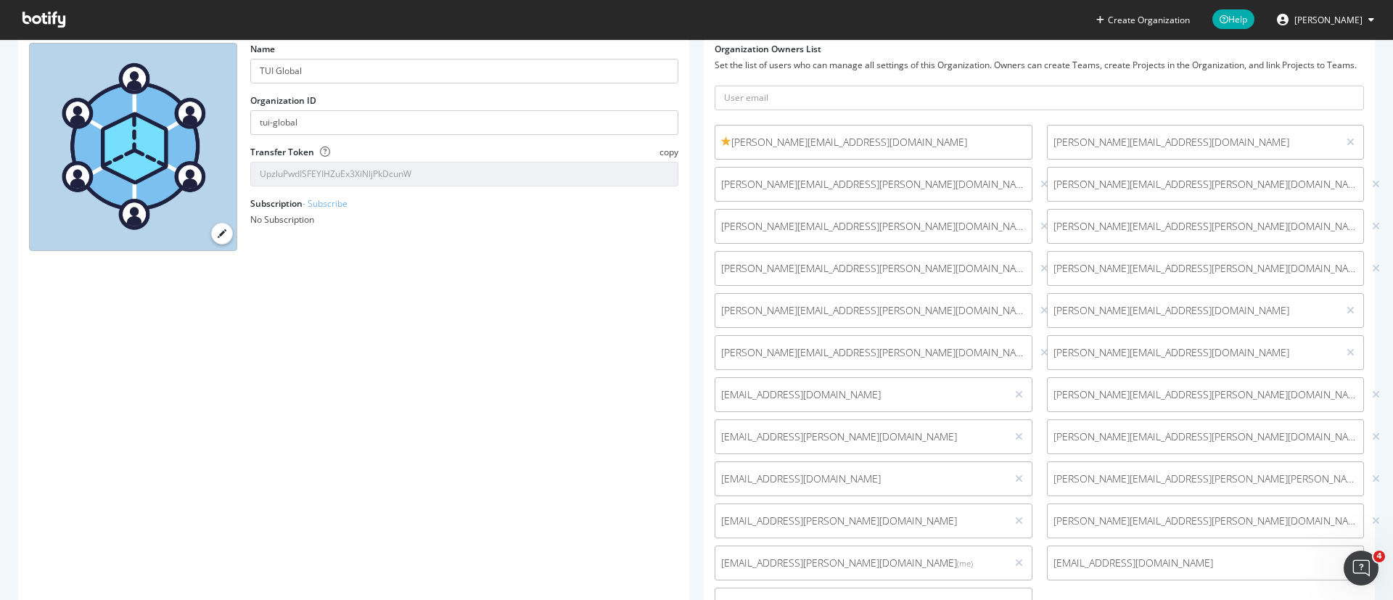
scroll to position [327, 0]
